Goal: Transaction & Acquisition: Purchase product/service

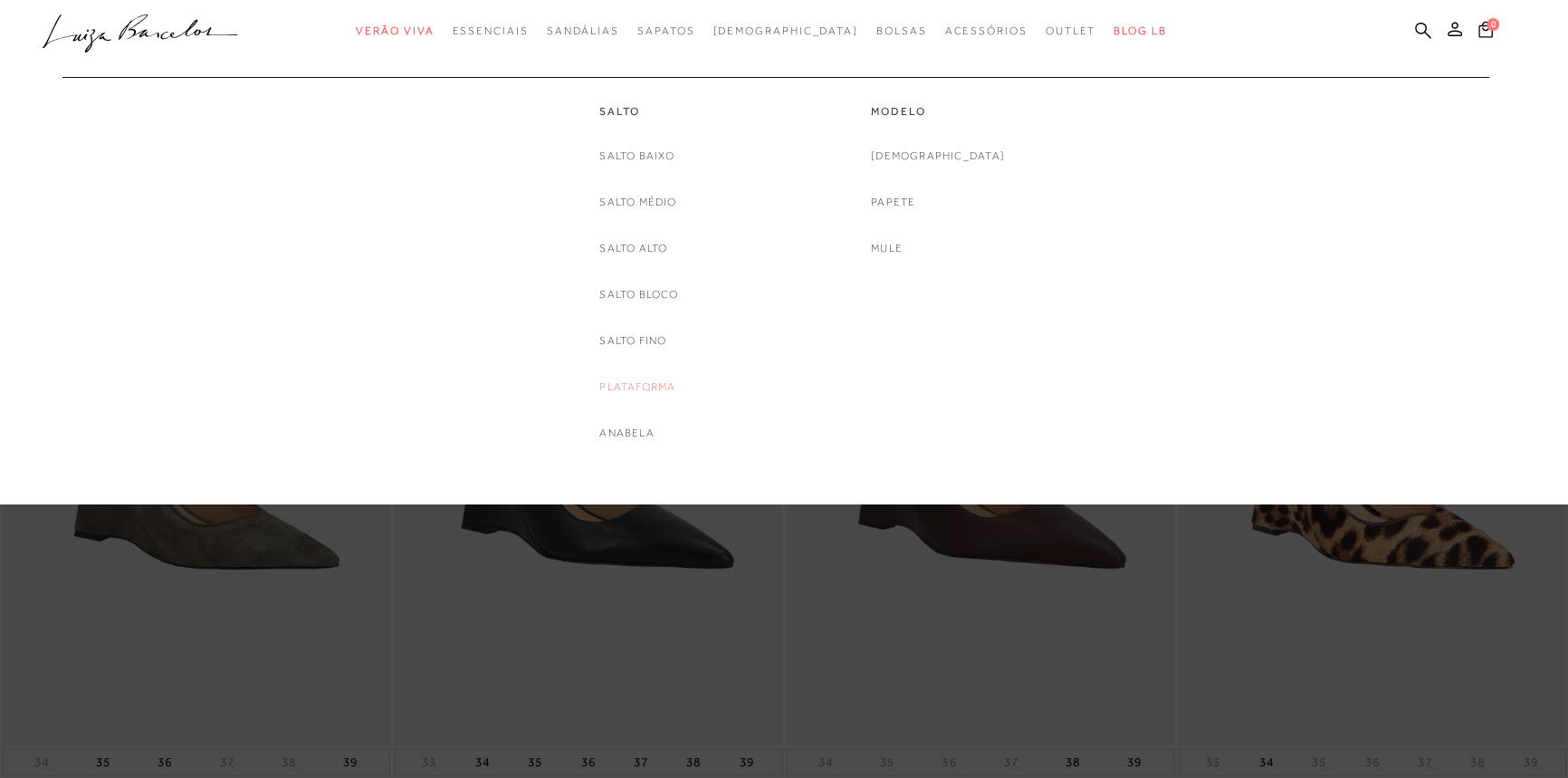
click at [637, 387] on link "Plataforma" at bounding box center [637, 386] width 76 height 19
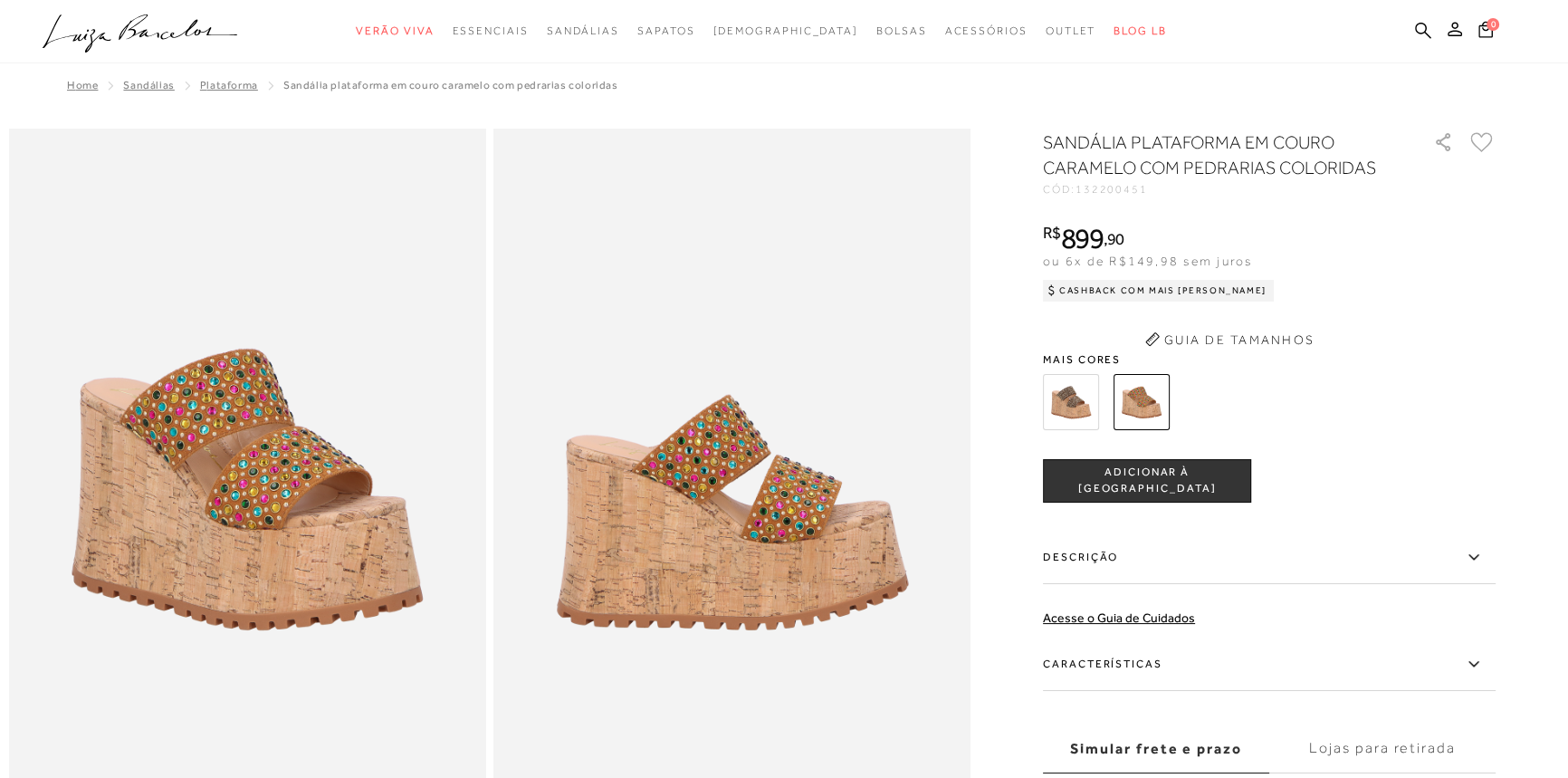
click at [1127, 660] on label "Características" at bounding box center [1269, 664] width 452 height 52
click at [0, 0] on input "Características" at bounding box center [0, 0] width 0 height 0
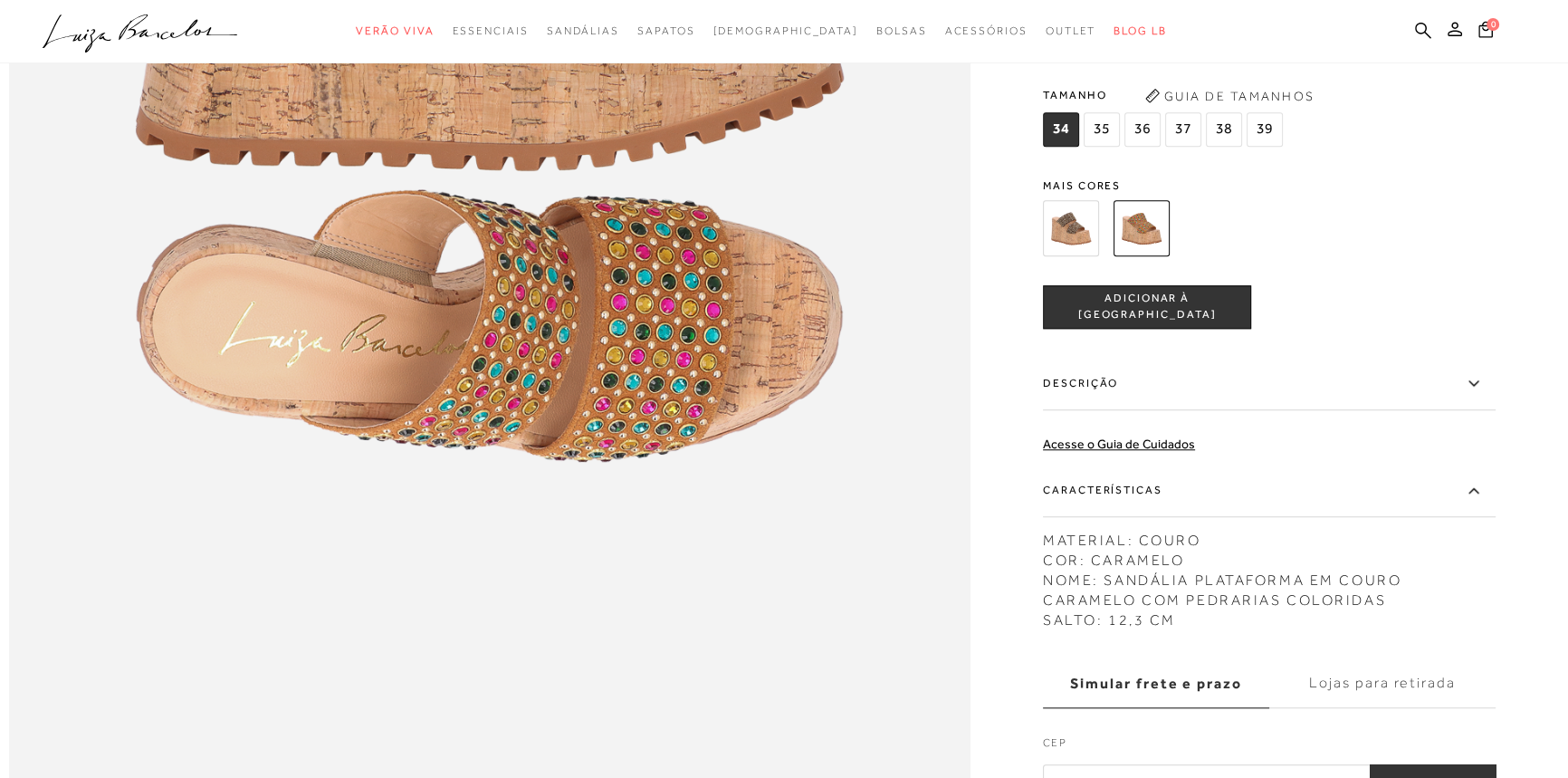
scroll to position [2057, 0]
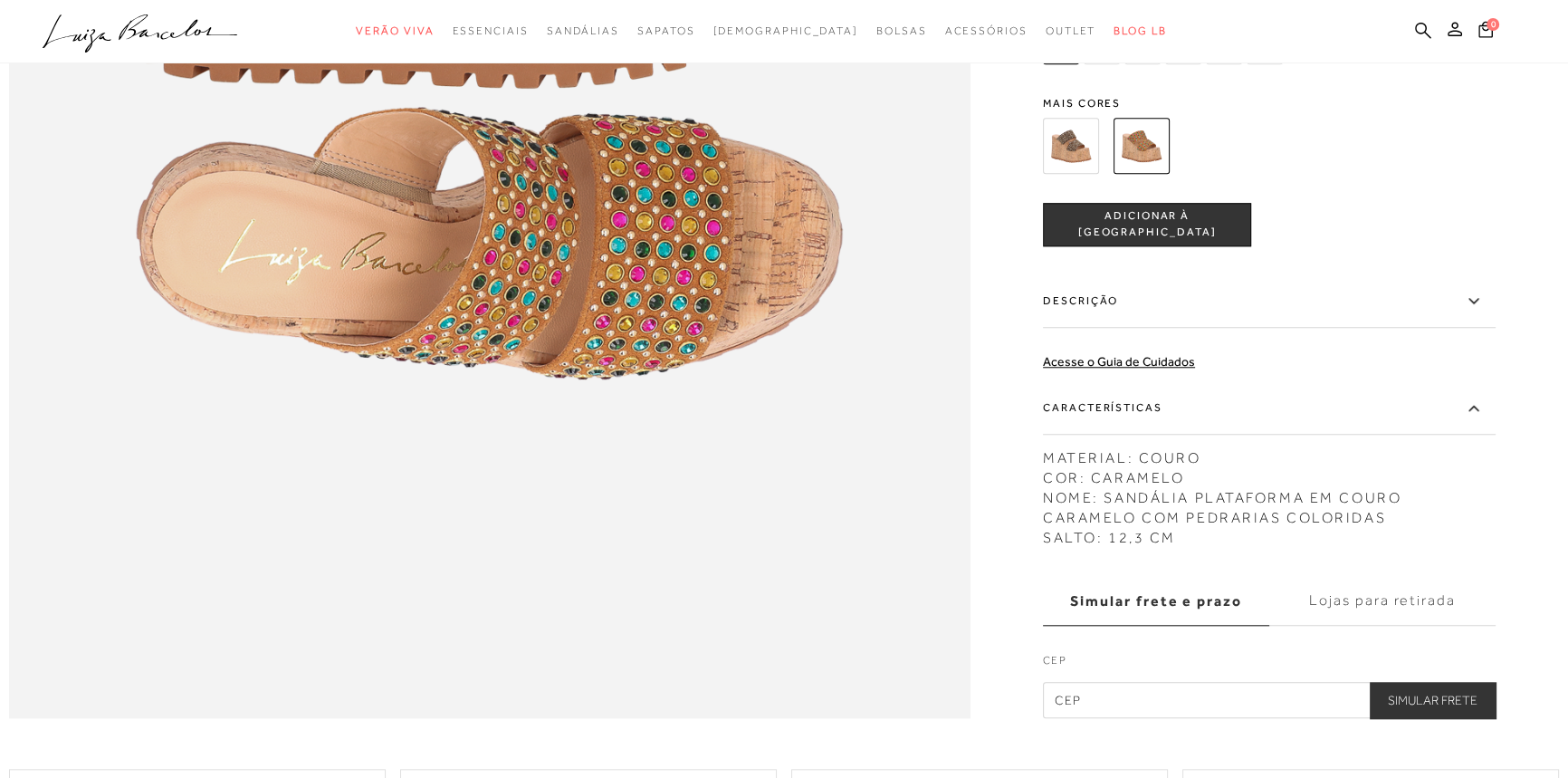
click at [1092, 434] on label "Características" at bounding box center [1269, 407] width 452 height 52
click at [0, 0] on input "Características" at bounding box center [0, 0] width 0 height 0
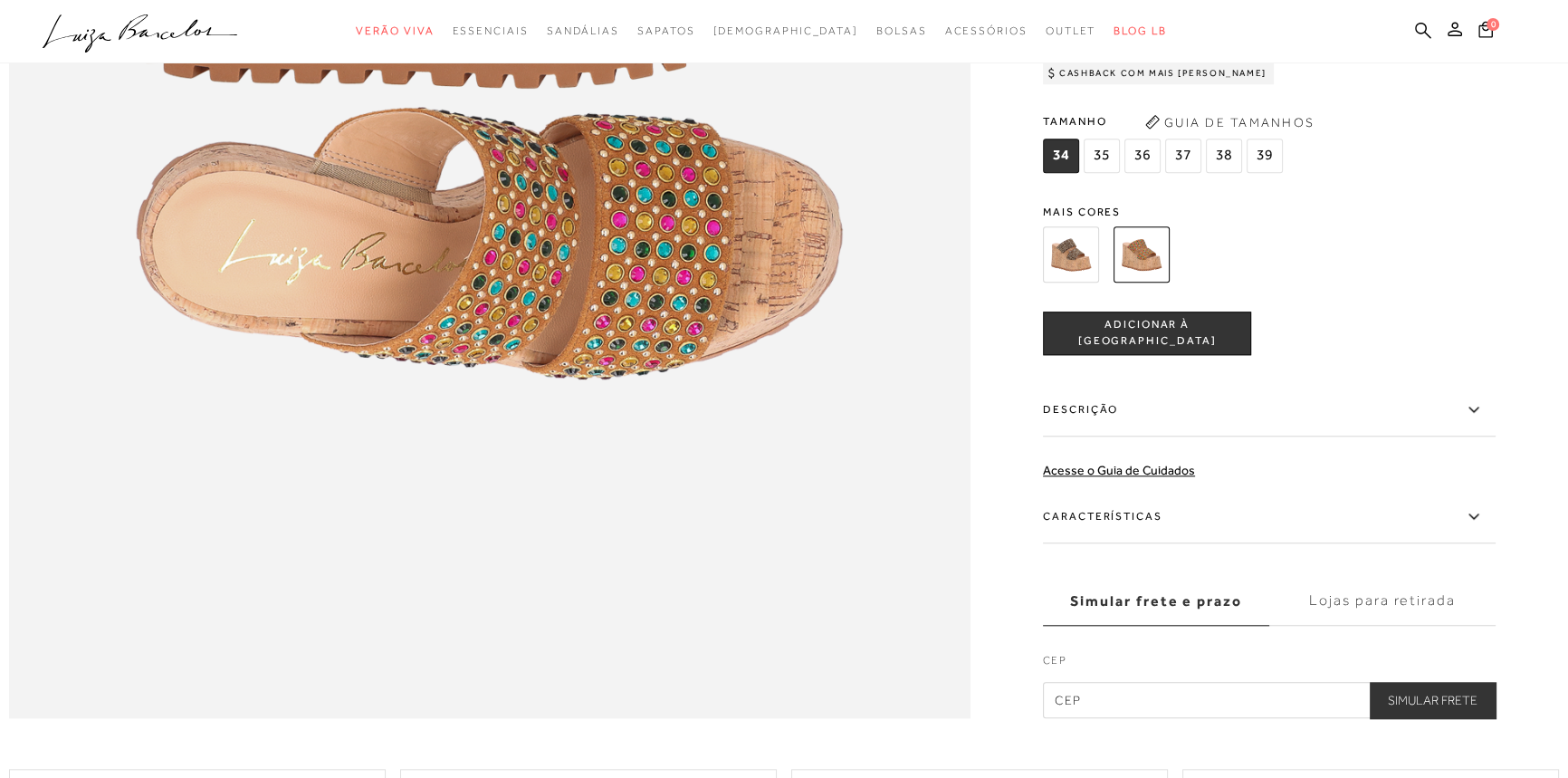
click at [1090, 436] on label "Descrição" at bounding box center [1269, 409] width 452 height 52
click at [0, 0] on input "Descrição" at bounding box center [0, 0] width 0 height 0
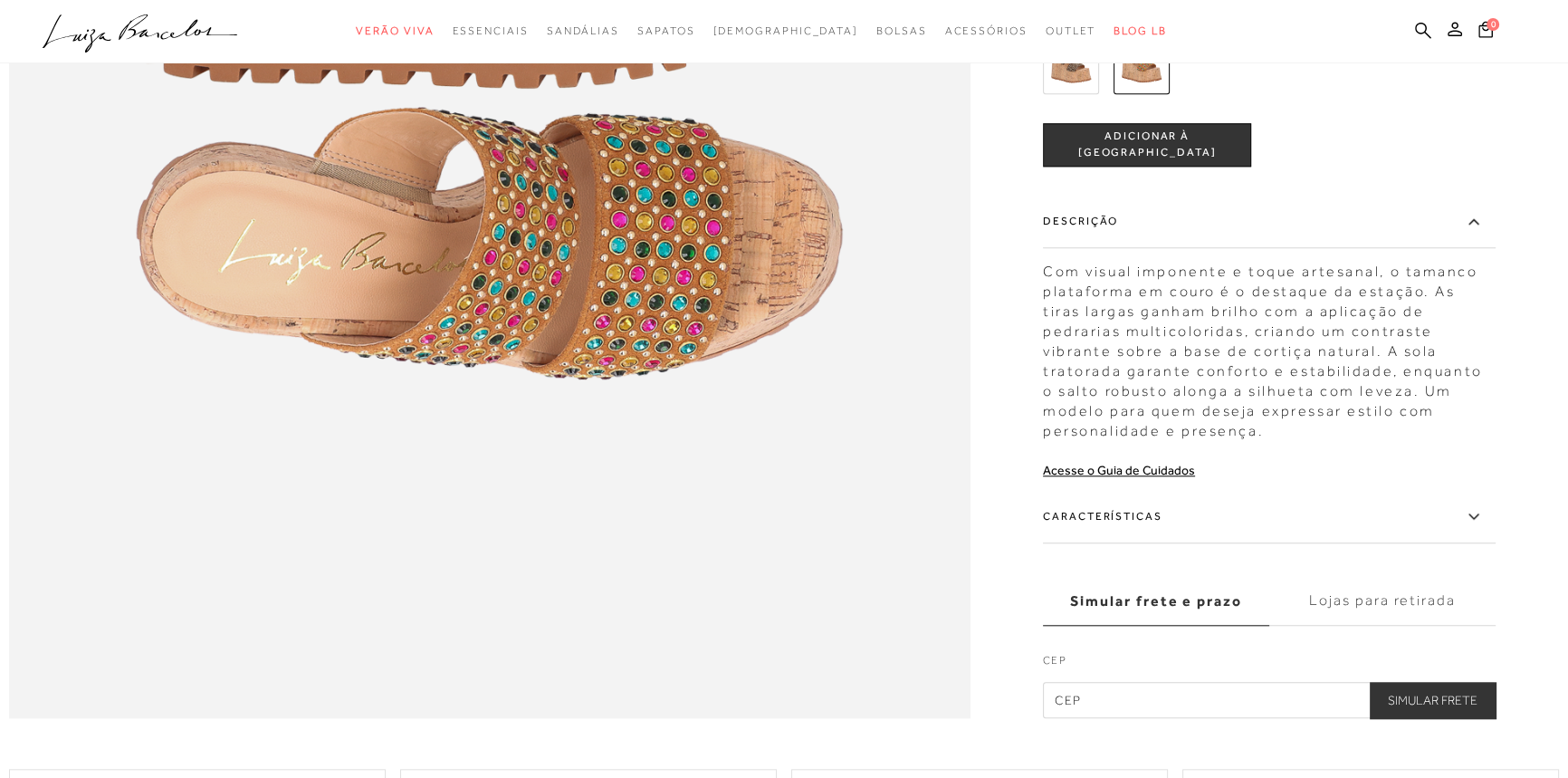
click at [1134, 542] on label "Características" at bounding box center [1269, 516] width 452 height 52
click at [0, 0] on input "Características" at bounding box center [0, 0] width 0 height 0
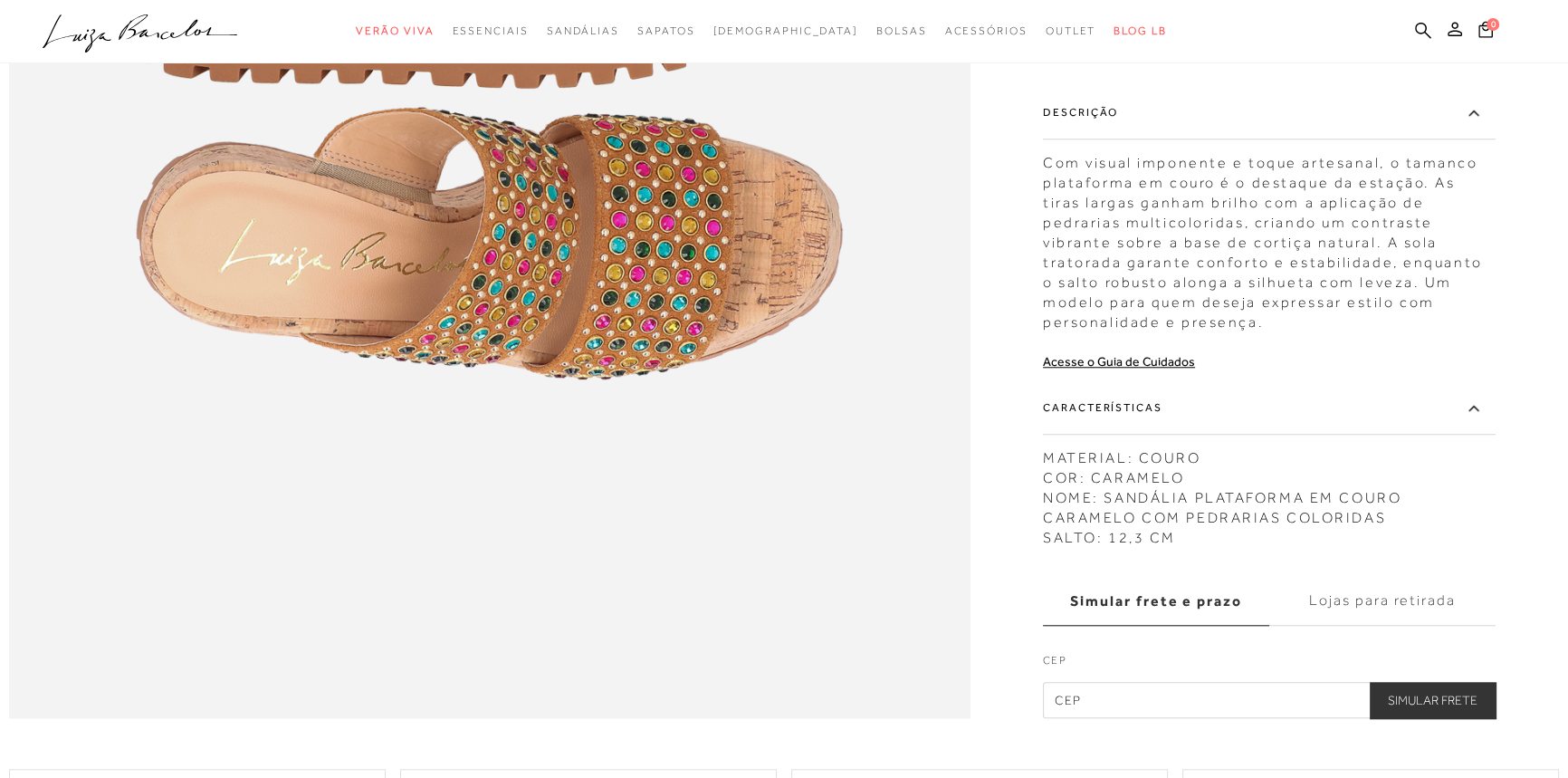
scroll to position [1811, 0]
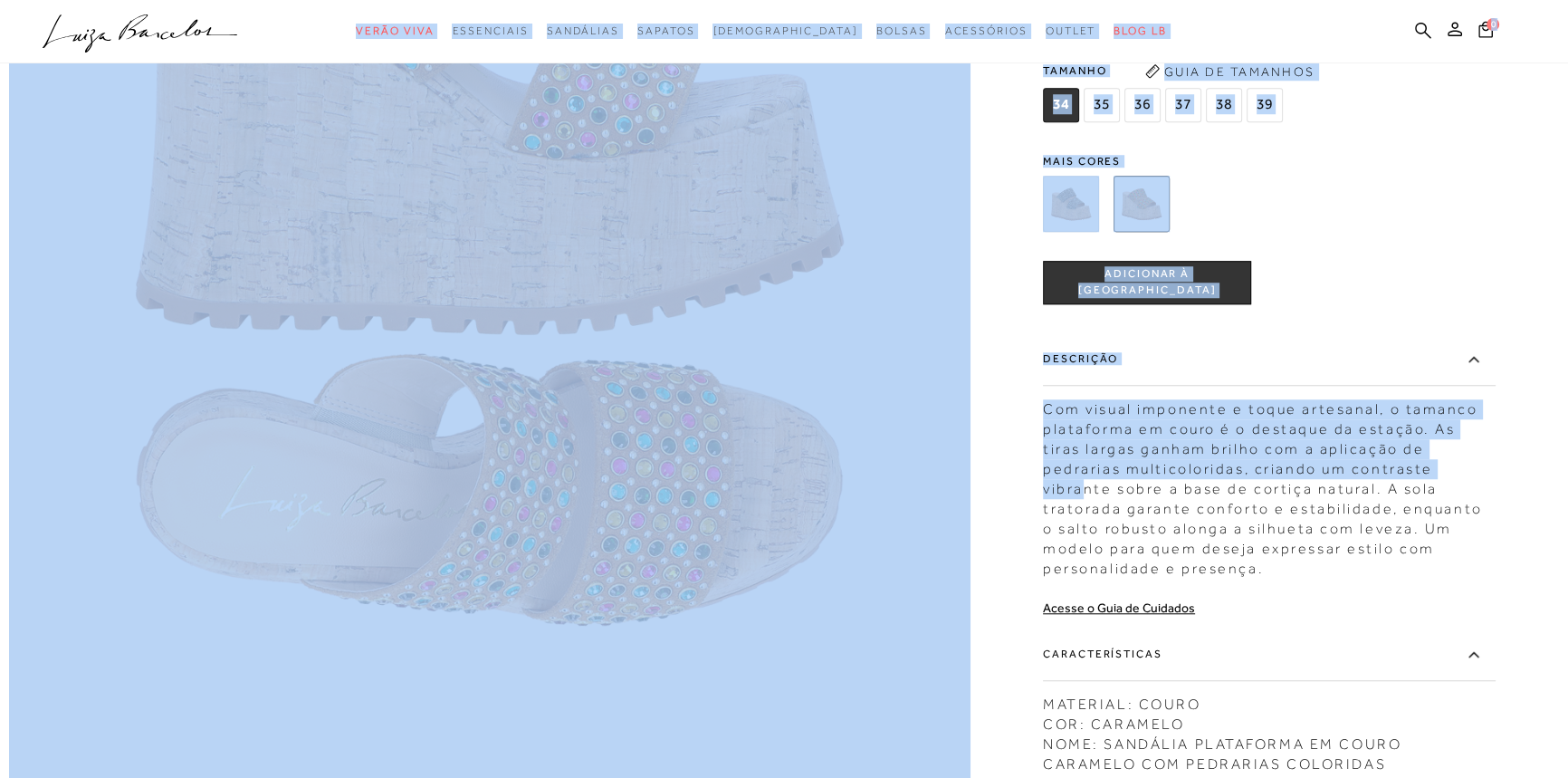
drag, startPoint x: 704, startPoint y: 29, endPoint x: 1092, endPoint y: 515, distance: 621.9
click at [1092, 515] on div "categoryHeader .a{fill-rule:evenodd;} Verão Viva Em alta" at bounding box center [784, 149] width 1568 height 3922
click at [1319, 275] on div "SANDÁLIA PLATAFORMA EM COURO CARAMELO COM PEDRARIAS COLORIDAS CÓD: 132200451 × …" at bounding box center [1269, 413] width 452 height 1103
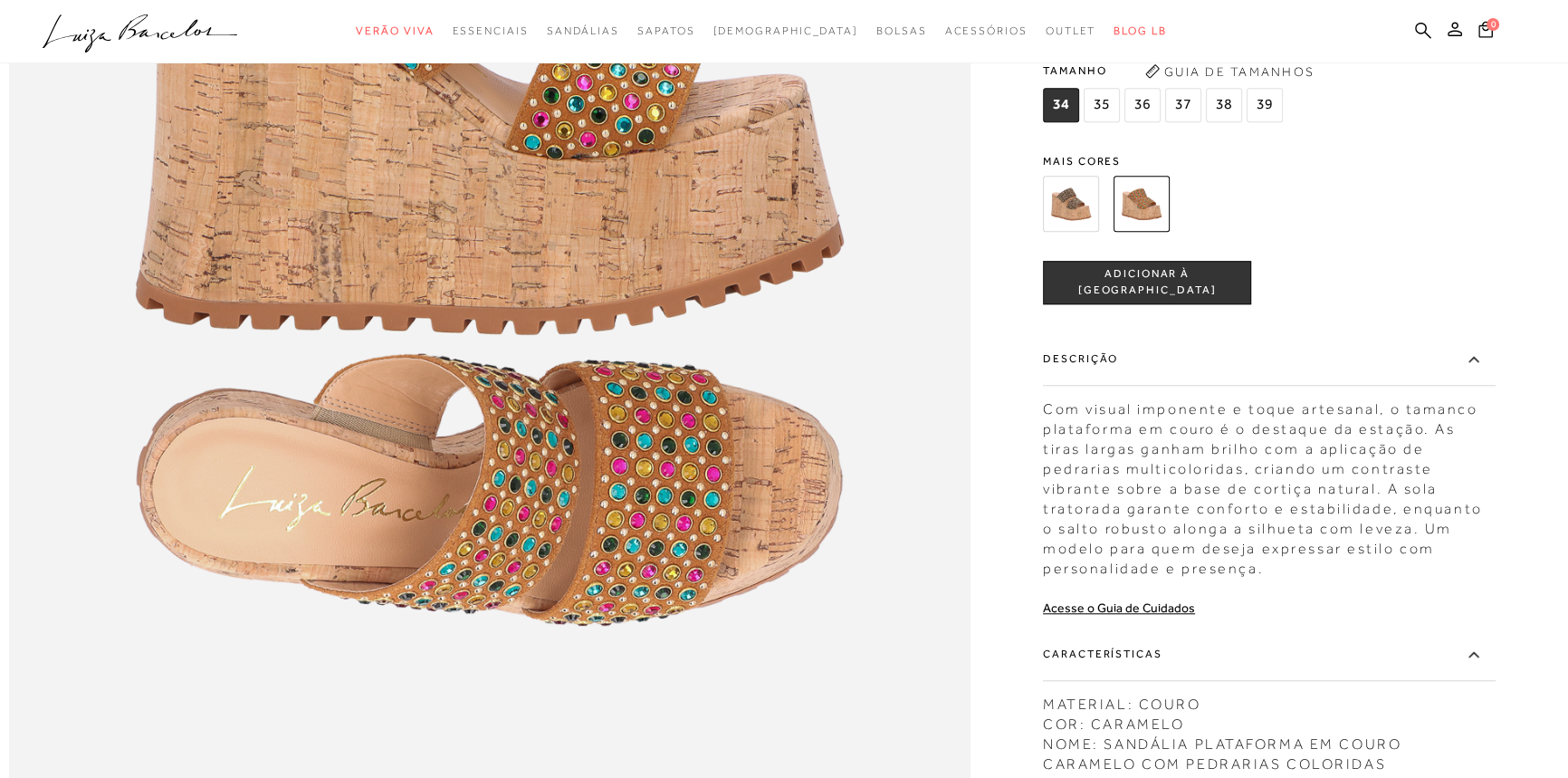
scroll to position [2140, 0]
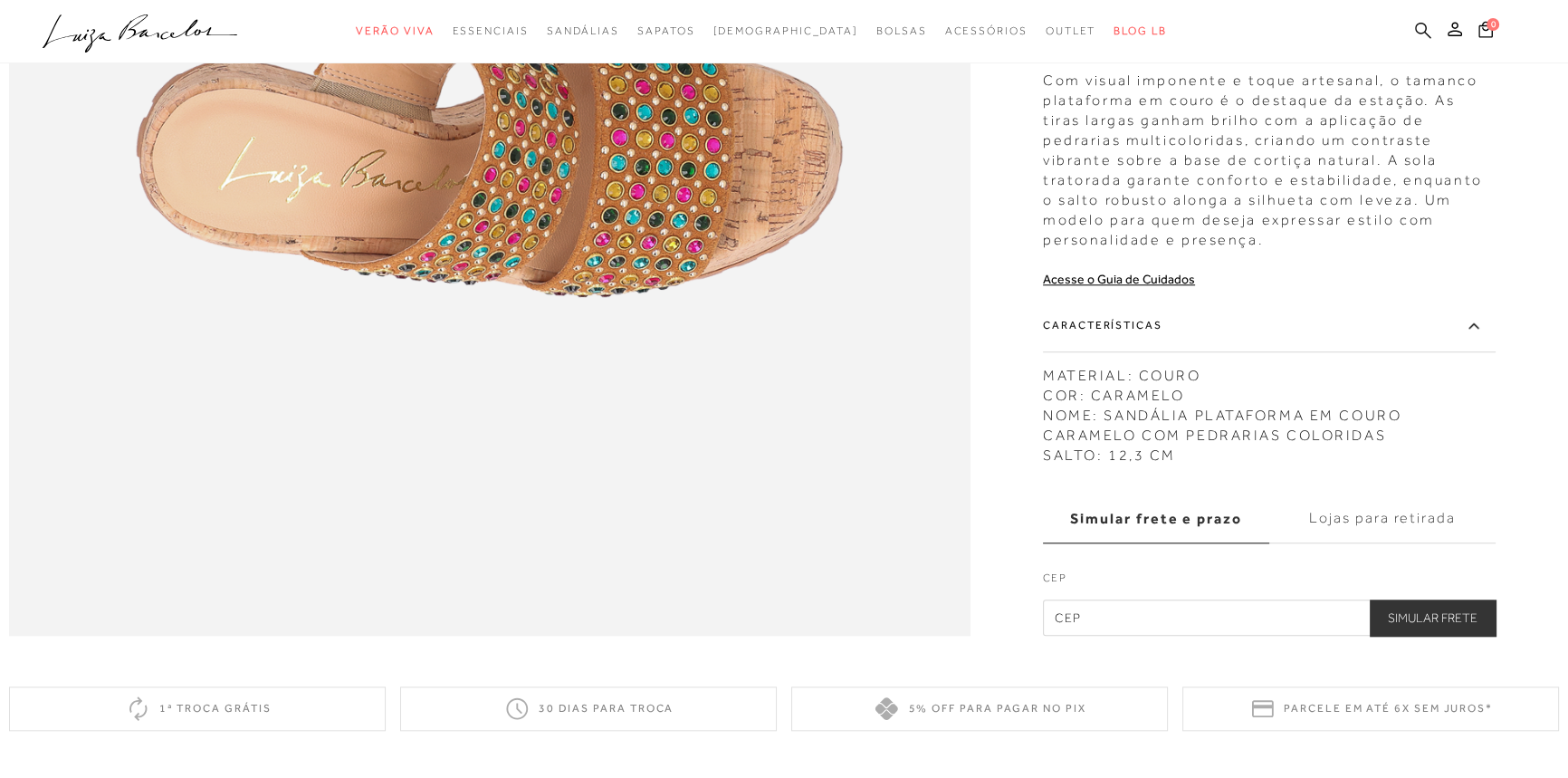
click at [1420, 25] on icon at bounding box center [1423, 30] width 16 height 17
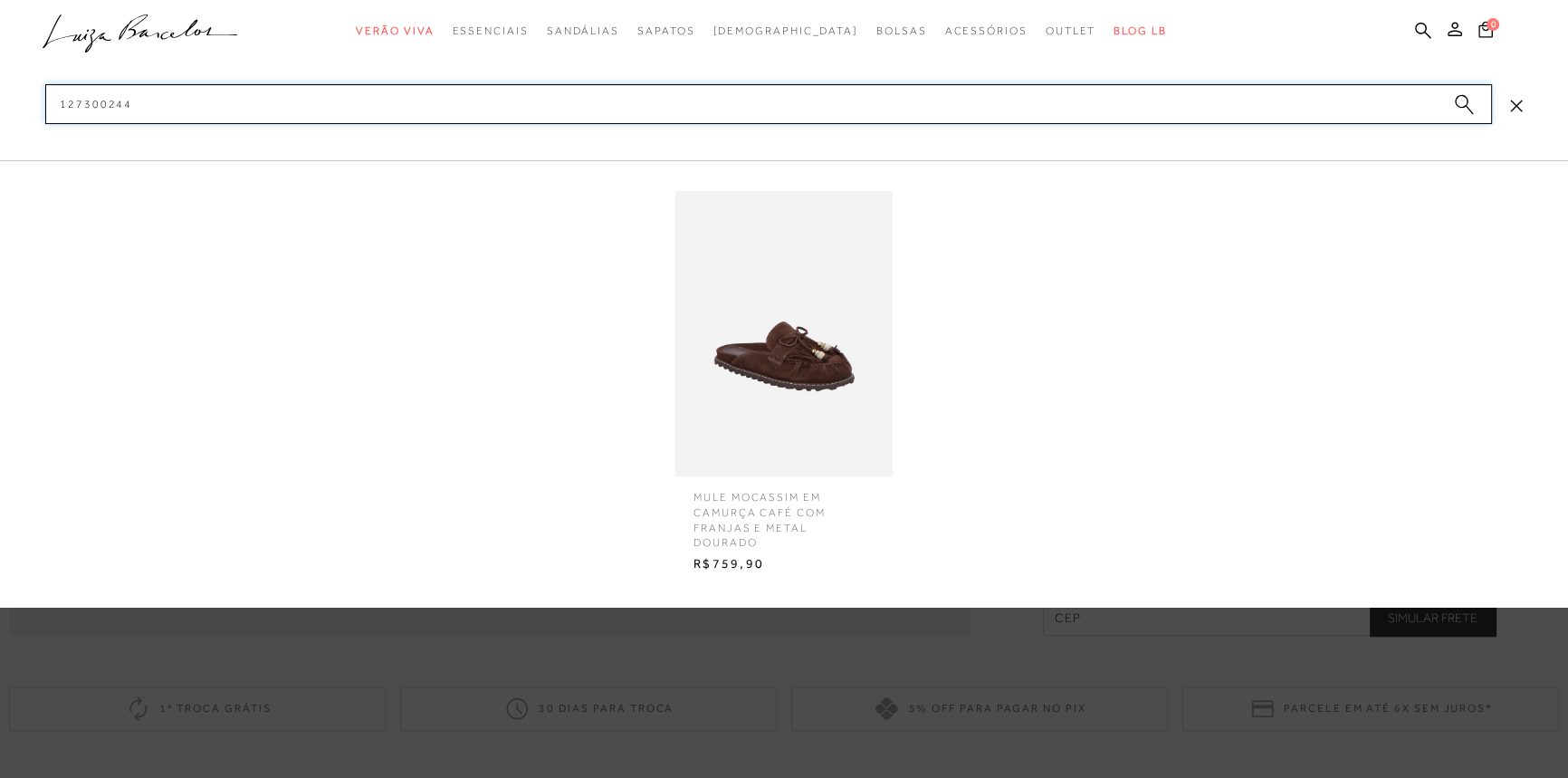
type input "127300244"
click at [784, 281] on img at bounding box center [784, 334] width 218 height 285
